Goal: Information Seeking & Learning: Learn about a topic

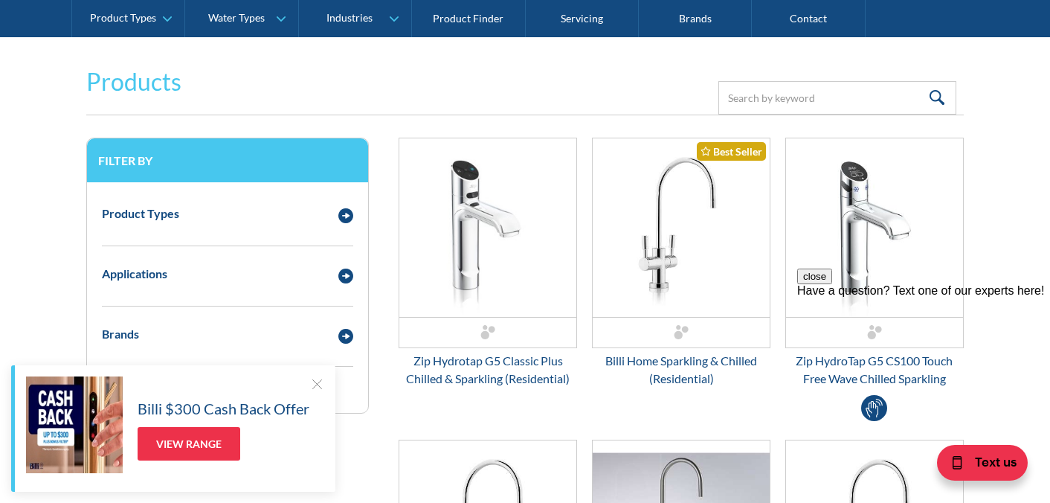
scroll to position [268, 0]
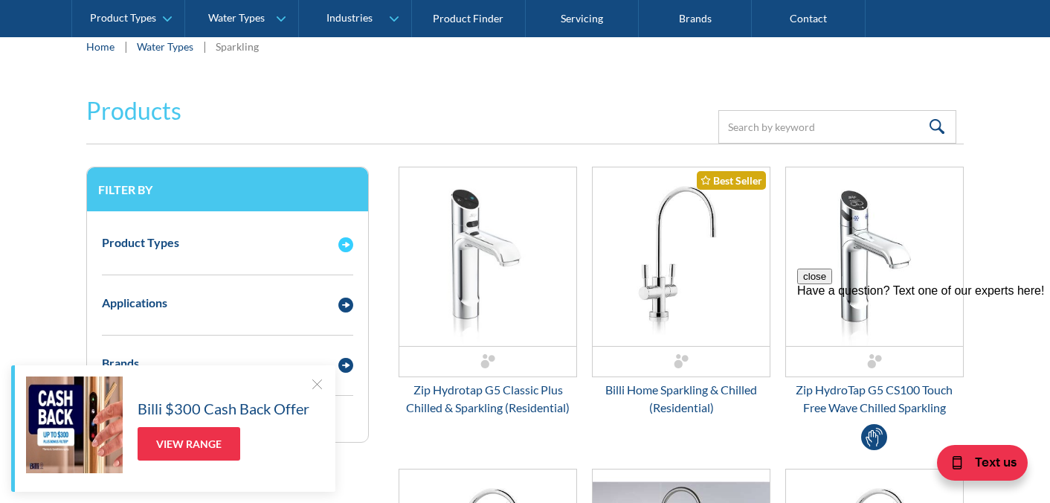
click at [345, 244] on img "Email Form 3" at bounding box center [345, 244] width 15 height 15
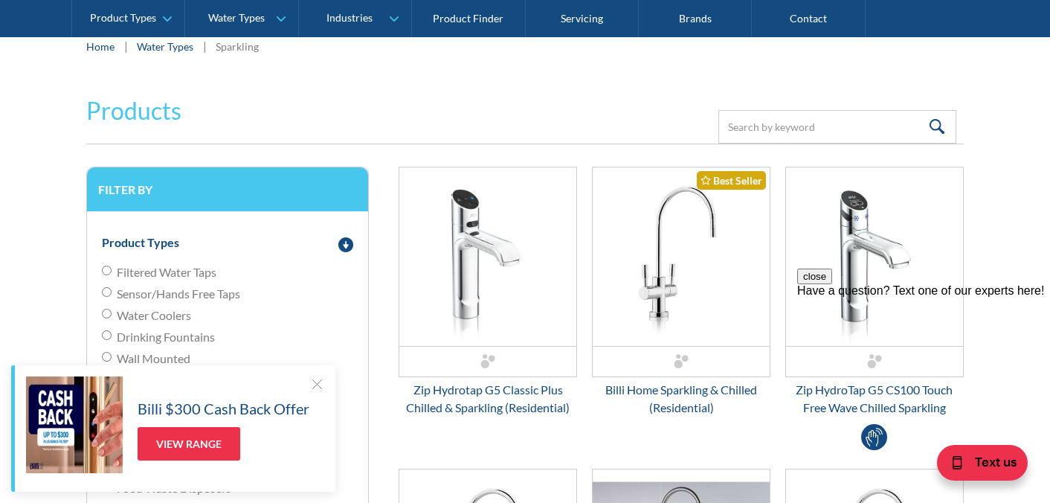
click at [144, 272] on span "Filtered Water Taps" at bounding box center [167, 272] width 100 height 18
click at [112, 272] on input "Filtered Water Taps" at bounding box center [107, 270] width 10 height 10
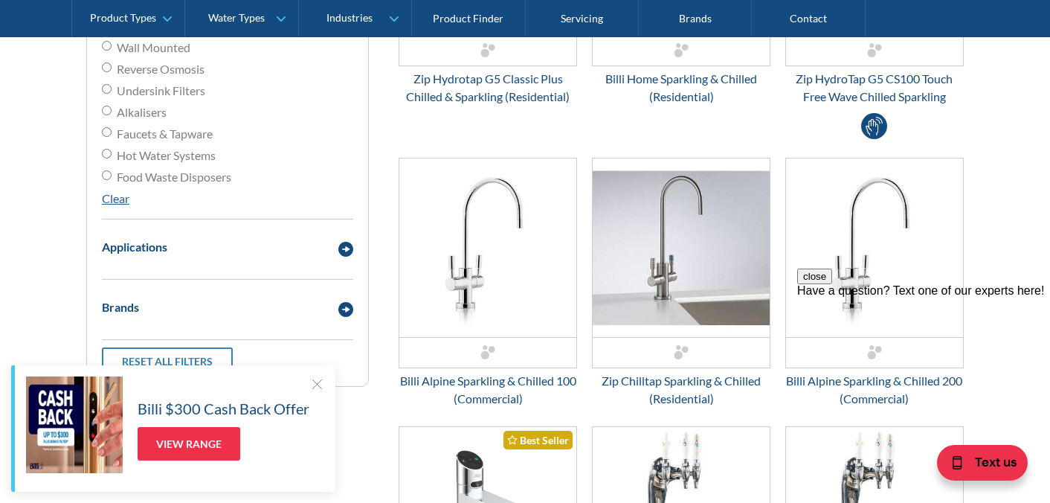
scroll to position [584, 0]
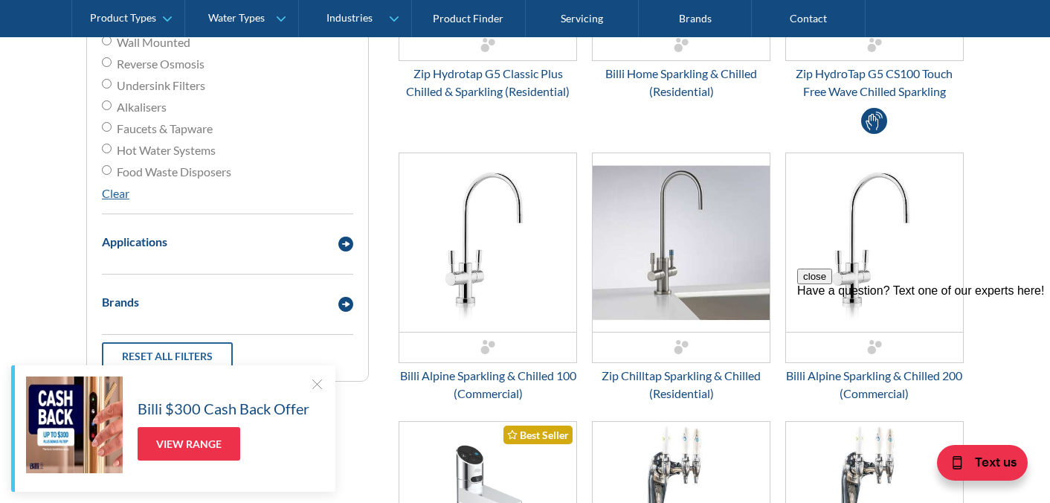
click at [149, 353] on link "Reset all filters" at bounding box center [167, 356] width 131 height 28
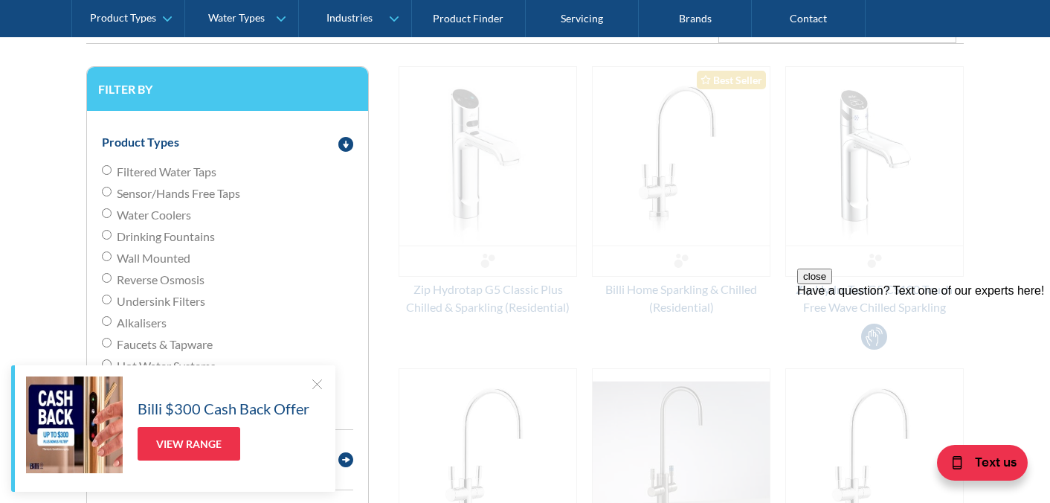
scroll to position [345, 0]
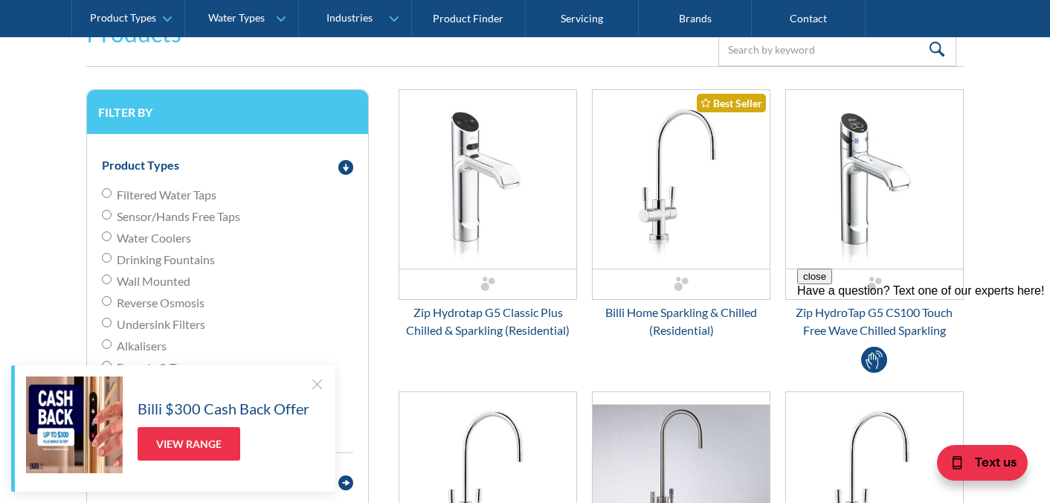
click at [106, 197] on input "Filtered Water Taps" at bounding box center [107, 193] width 10 height 10
radio input "true"
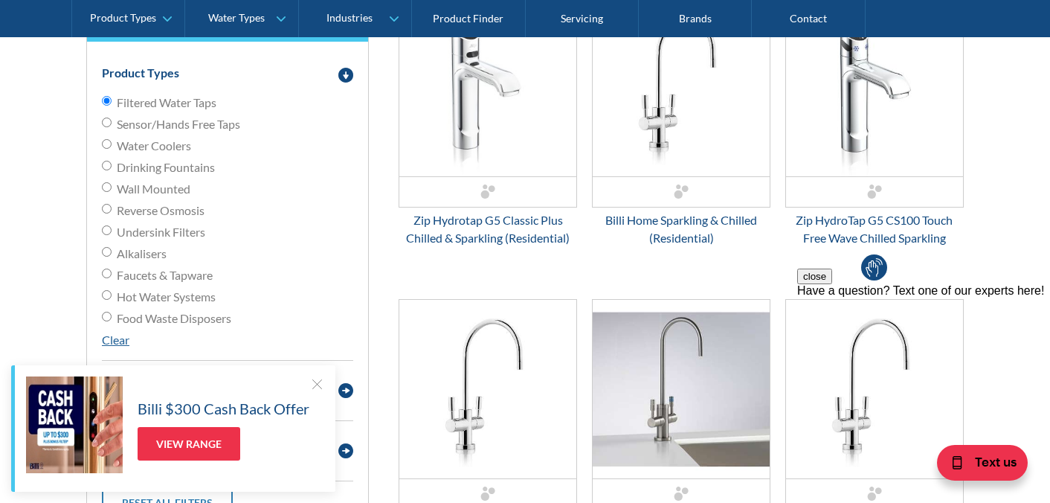
scroll to position [435, 0]
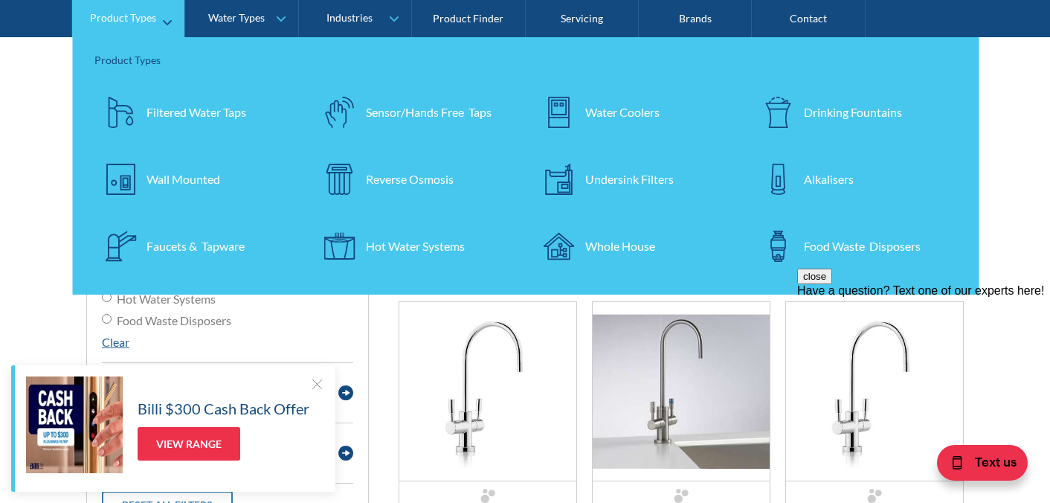
click at [187, 112] on div "Filtered Water Taps" at bounding box center [196, 112] width 100 height 18
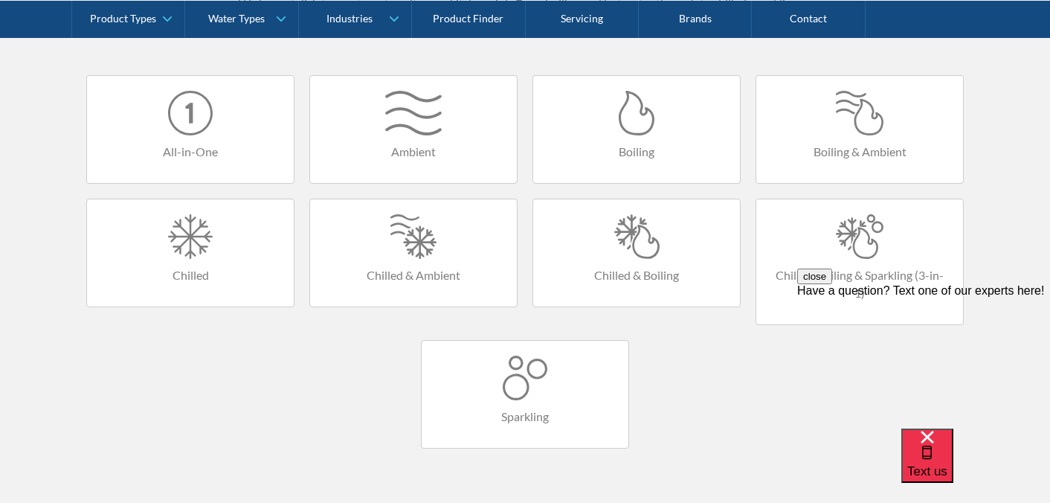
scroll to position [981, 0]
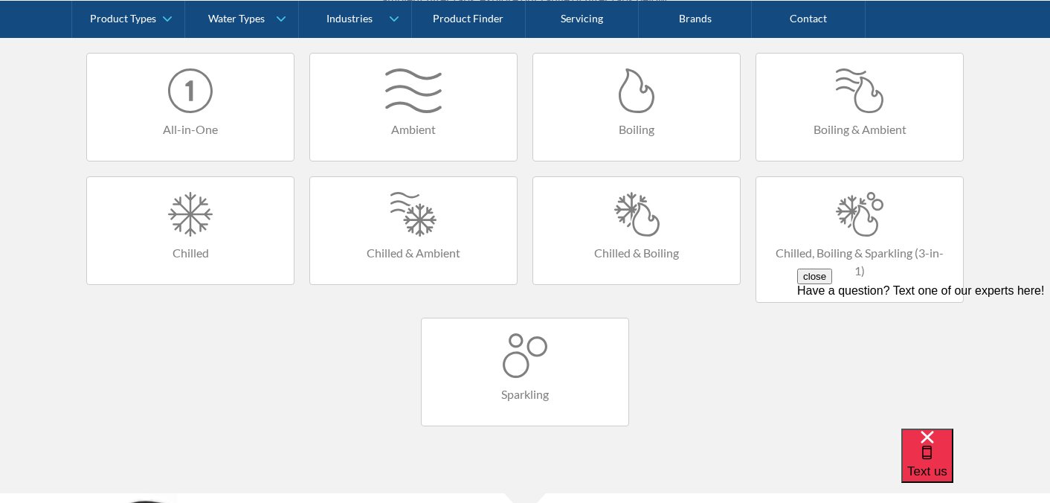
click at [430, 100] on div at bounding box center [413, 90] width 177 height 45
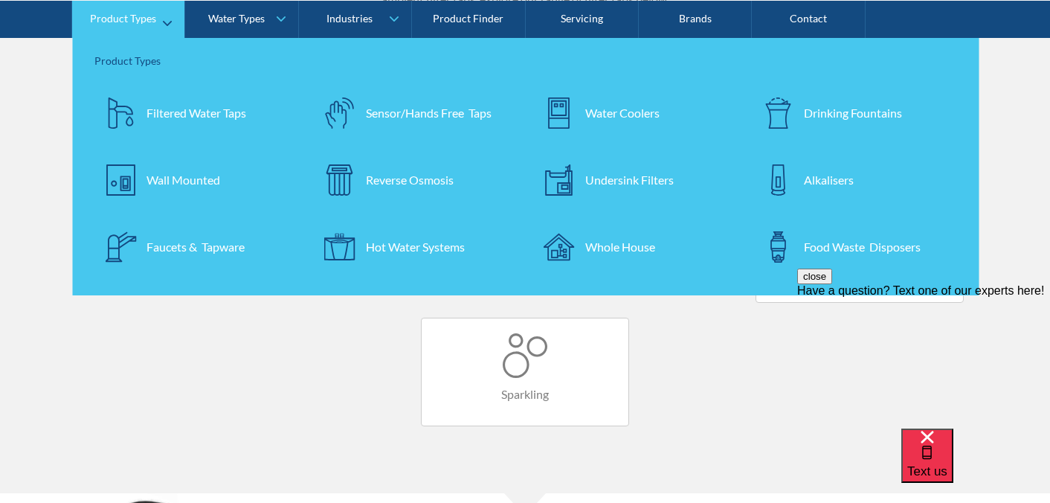
click at [198, 111] on div "Filtered Water Taps" at bounding box center [196, 112] width 100 height 18
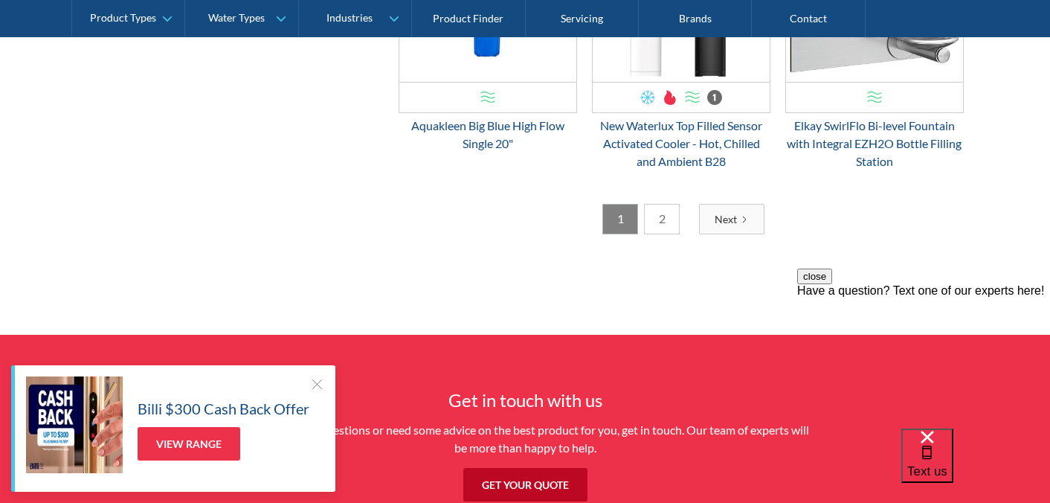
scroll to position [2528, 0]
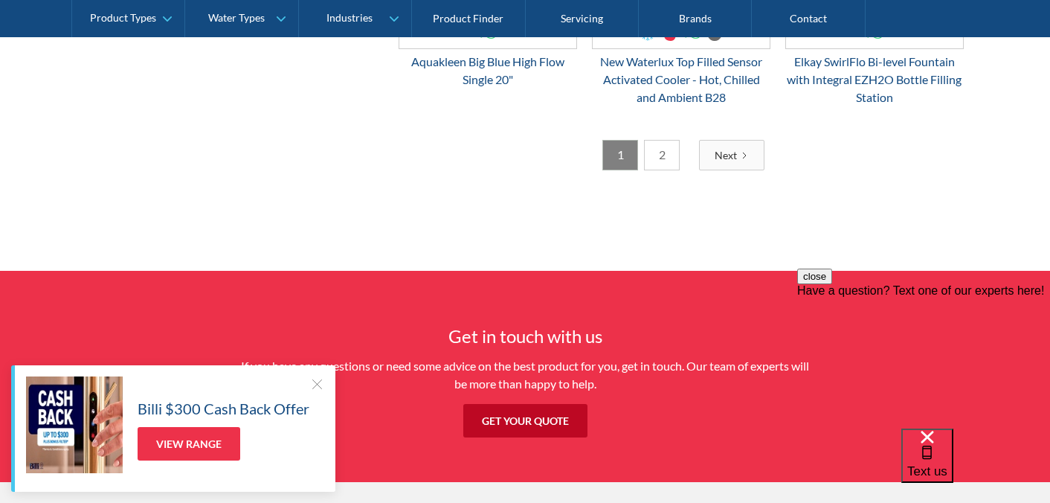
click at [664, 164] on link "2" at bounding box center [662, 155] width 36 height 30
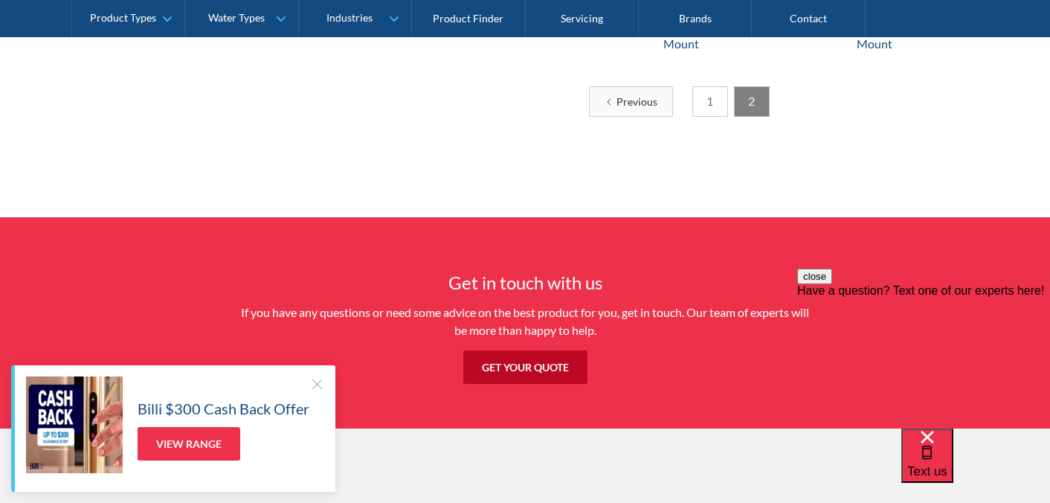
scroll to position [1178, 0]
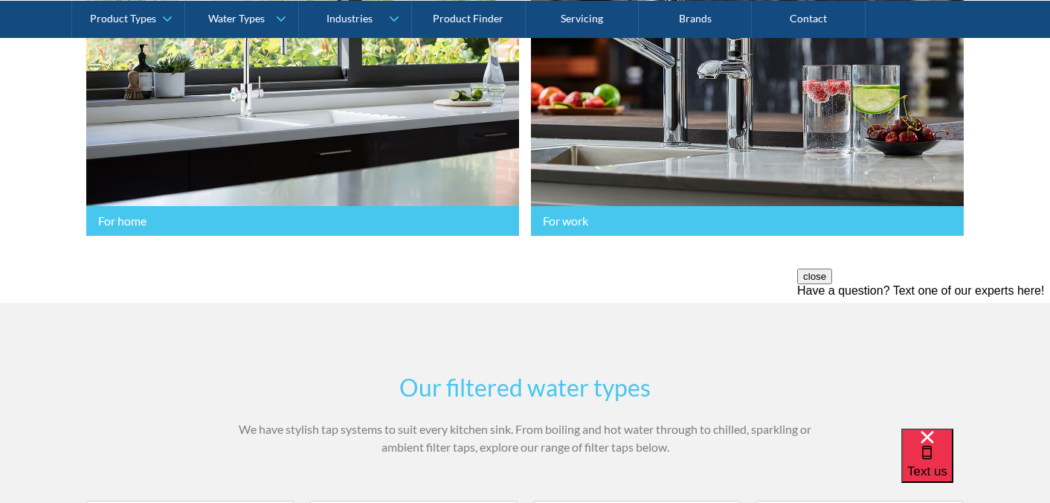
scroll to position [535, 0]
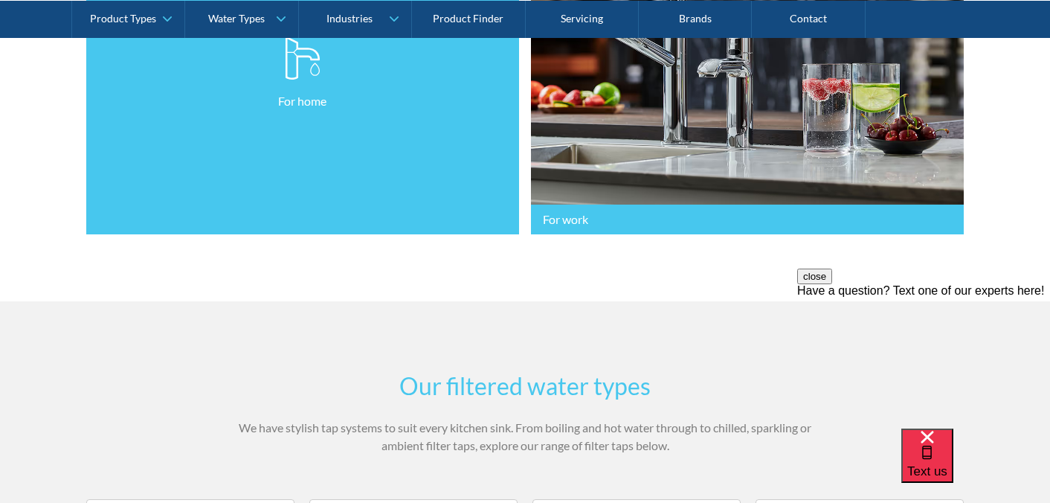
click at [259, 95] on link "For home" at bounding box center [302, 73] width 433 height 323
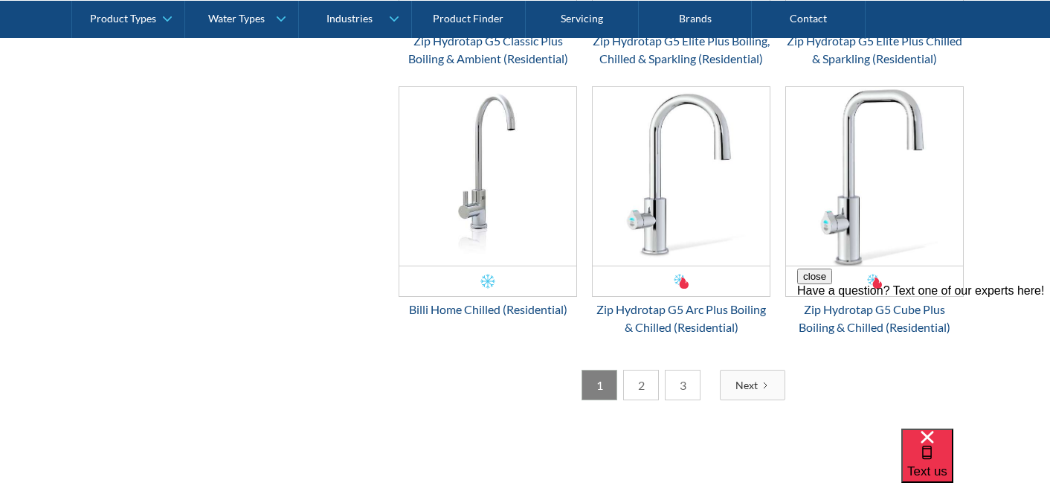
scroll to position [2766, 0]
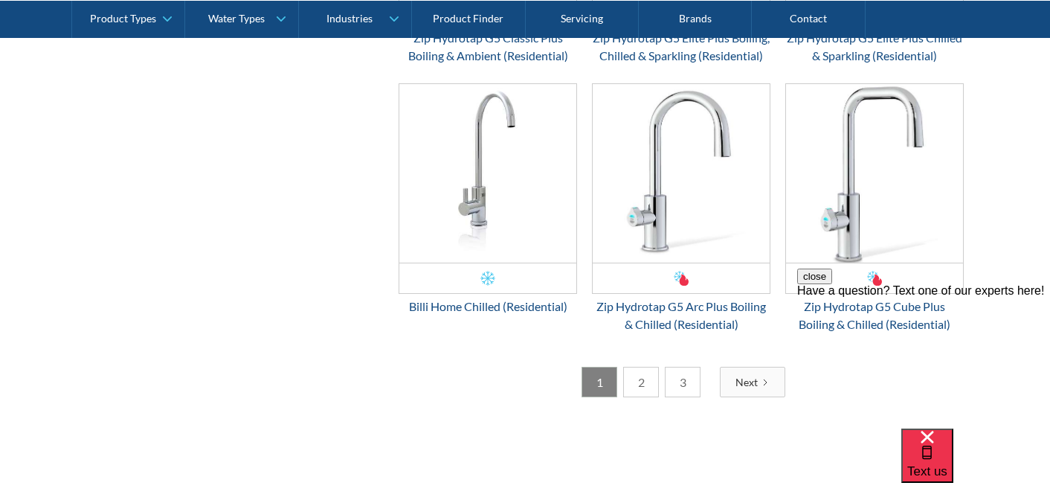
click at [638, 396] on link "2" at bounding box center [641, 382] width 36 height 30
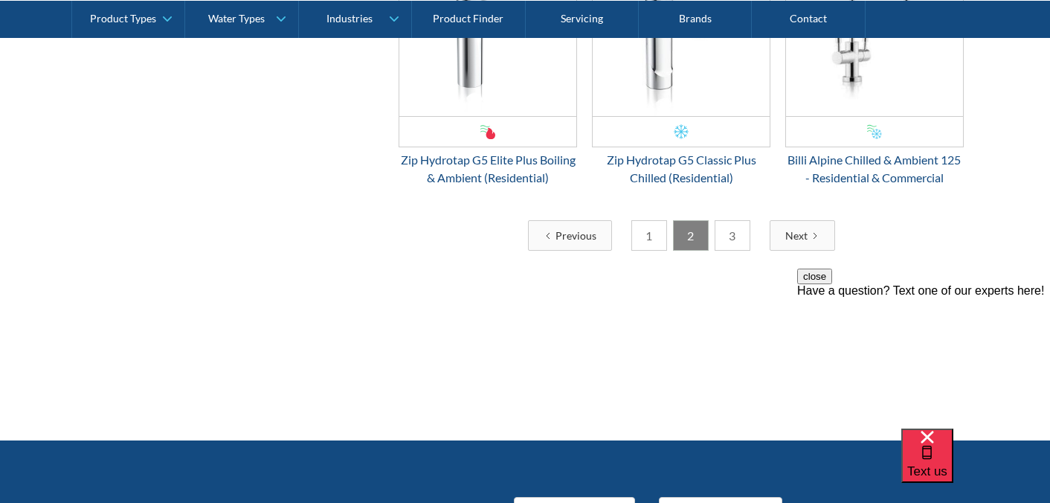
scroll to position [2915, 0]
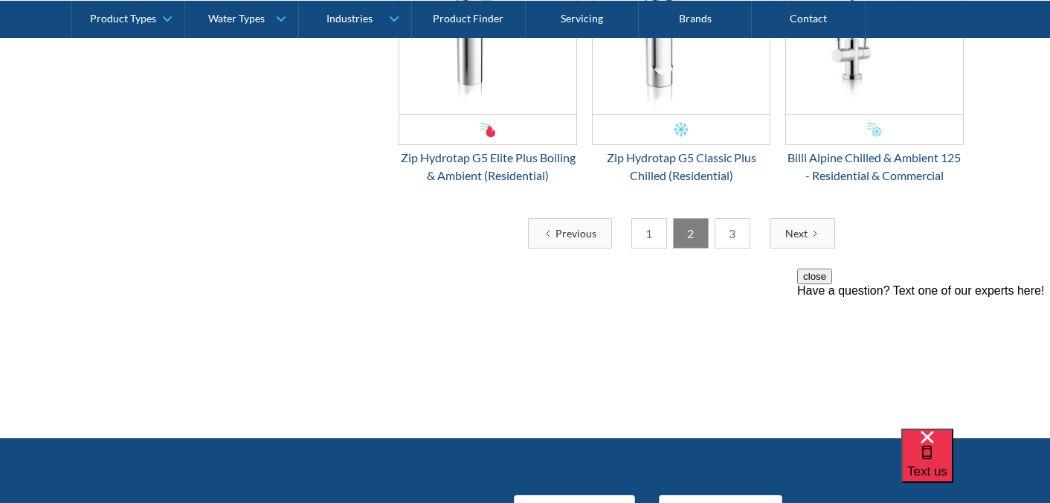
click at [737, 220] on link "3" at bounding box center [733, 233] width 36 height 30
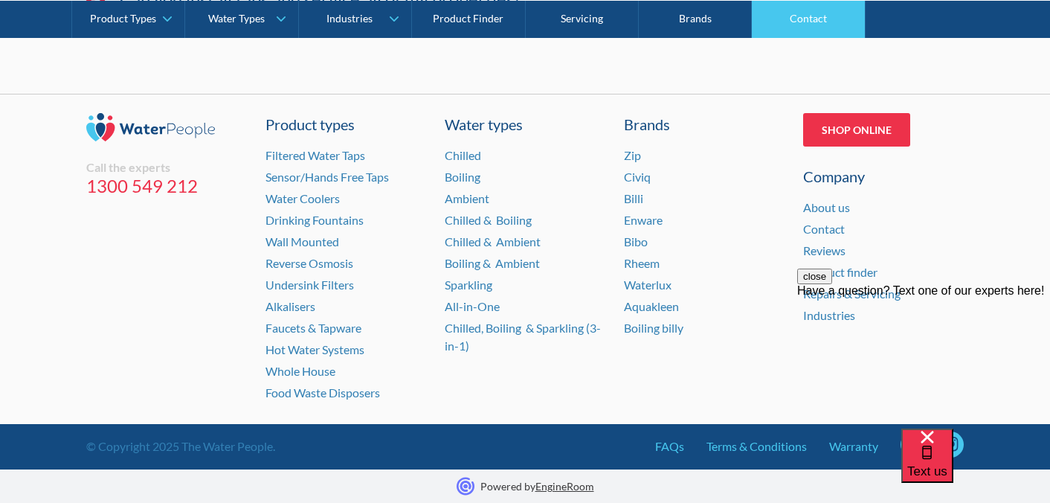
scroll to position [3712, 0]
